Goal: Information Seeking & Learning: Understand process/instructions

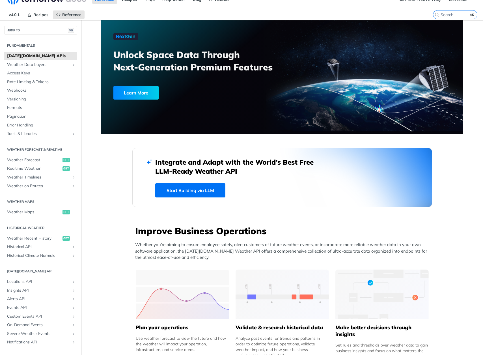
scroll to position [10, 0]
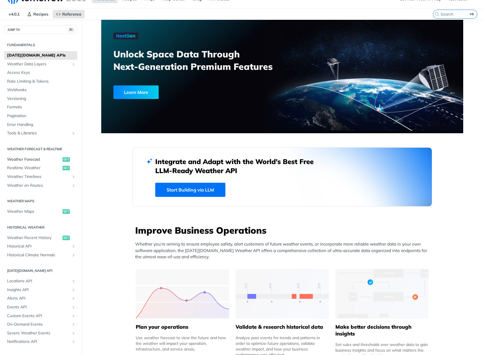
click at [19, 157] on span "Weather Forecast" at bounding box center [34, 160] width 54 height 6
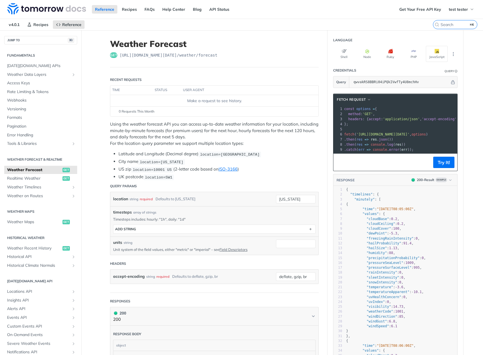
scroll to position [17, 0]
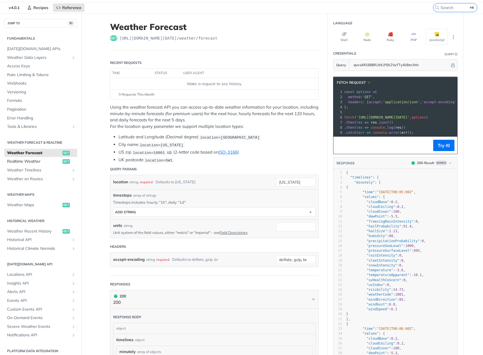
click at [15, 158] on span "Realtime Weather" at bounding box center [34, 161] width 54 height 6
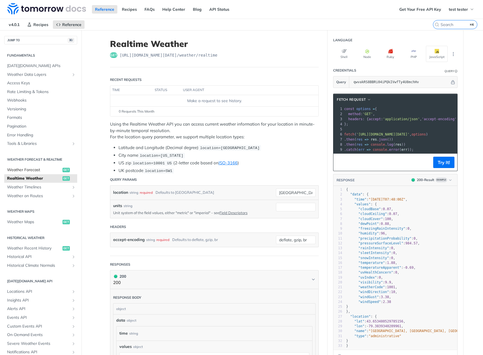
click at [23, 168] on span "Weather Forecast" at bounding box center [34, 170] width 54 height 6
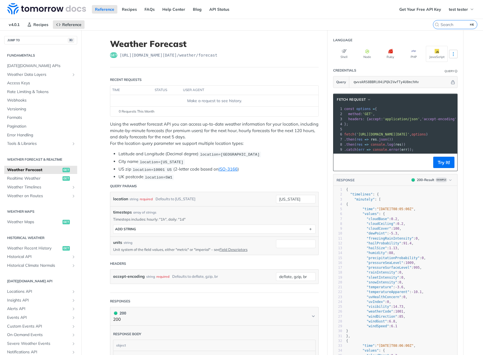
click at [453, 55] on icon "More ellipsis" at bounding box center [452, 53] width 5 height 5
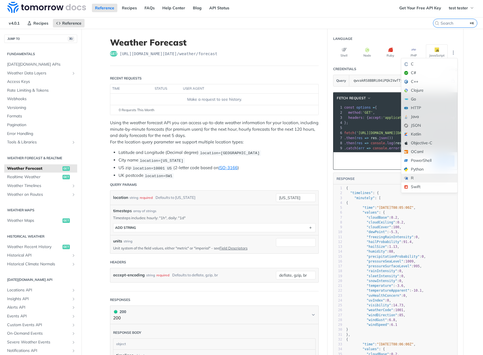
scroll to position [0, 0]
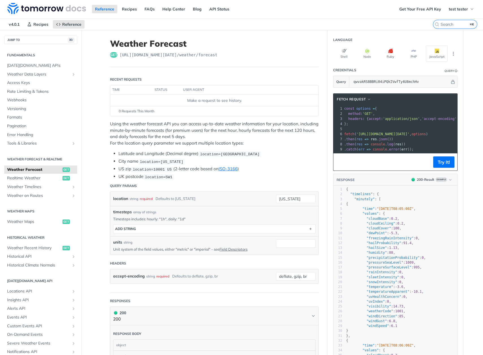
click at [433, 51] on button "JavaScript" at bounding box center [436, 53] width 22 height 16
click at [29, 175] on span "Realtime Weather" at bounding box center [34, 178] width 54 height 6
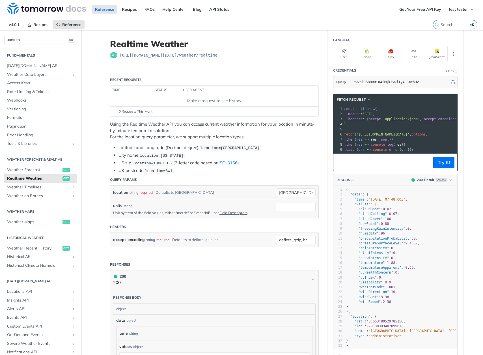
drag, startPoint x: 358, startPoint y: 135, endPoint x: 431, endPoint y: 134, distance: 72.3
click at [409, 134] on span "'https://api.tomorrow.io/v4/weather/realtime?location=toronto&apikey=qwvakRS8BB…" at bounding box center [382, 134] width 53 height 4
drag, startPoint x: 431, startPoint y: 133, endPoint x: 357, endPoint y: 133, distance: 74.3
click at [357, 133] on span "'https://api.tomorrow.io/v4/weather/realtime?location=toronto&apikey=qwvakRS8BB…" at bounding box center [382, 134] width 53 height 4
copy span "'https://api.tomorrow.io/v4/weather/"
